Goal: Obtain resource: Download file/media

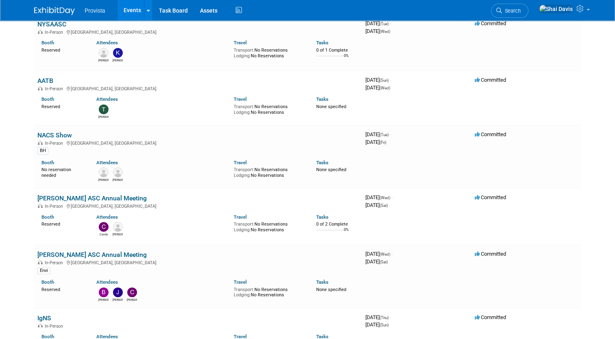
scroll to position [190, 0]
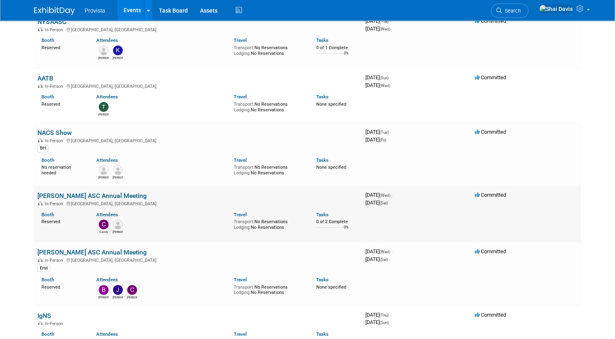
click at [57, 196] on link "[PERSON_NAME] ASC Annual Meeting" at bounding box center [91, 196] width 109 height 8
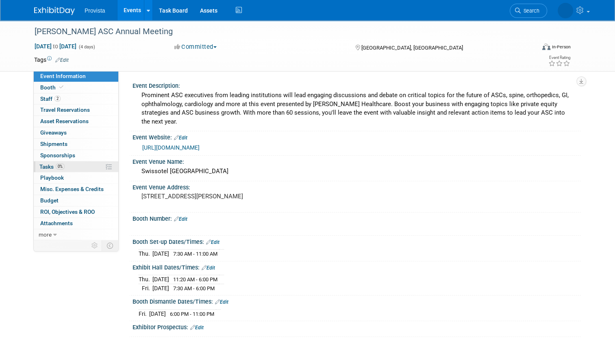
click at [47, 166] on span "Tasks 0%" at bounding box center [51, 166] width 25 height 7
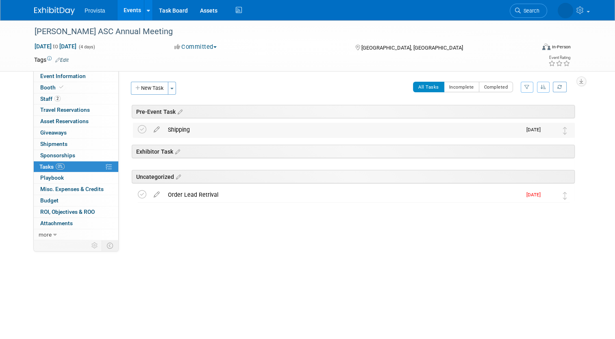
click at [178, 130] on div "Shipping" at bounding box center [343, 130] width 358 height 14
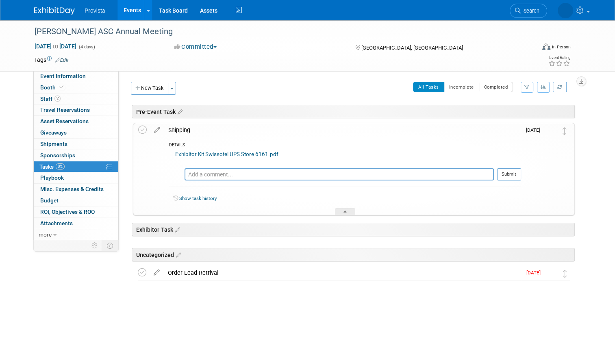
click at [194, 154] on link "Exhibitor Kit Swissotel UPS Store 6161.pdf" at bounding box center [226, 154] width 103 height 6
